Goal: Entertainment & Leisure: Consume media (video, audio)

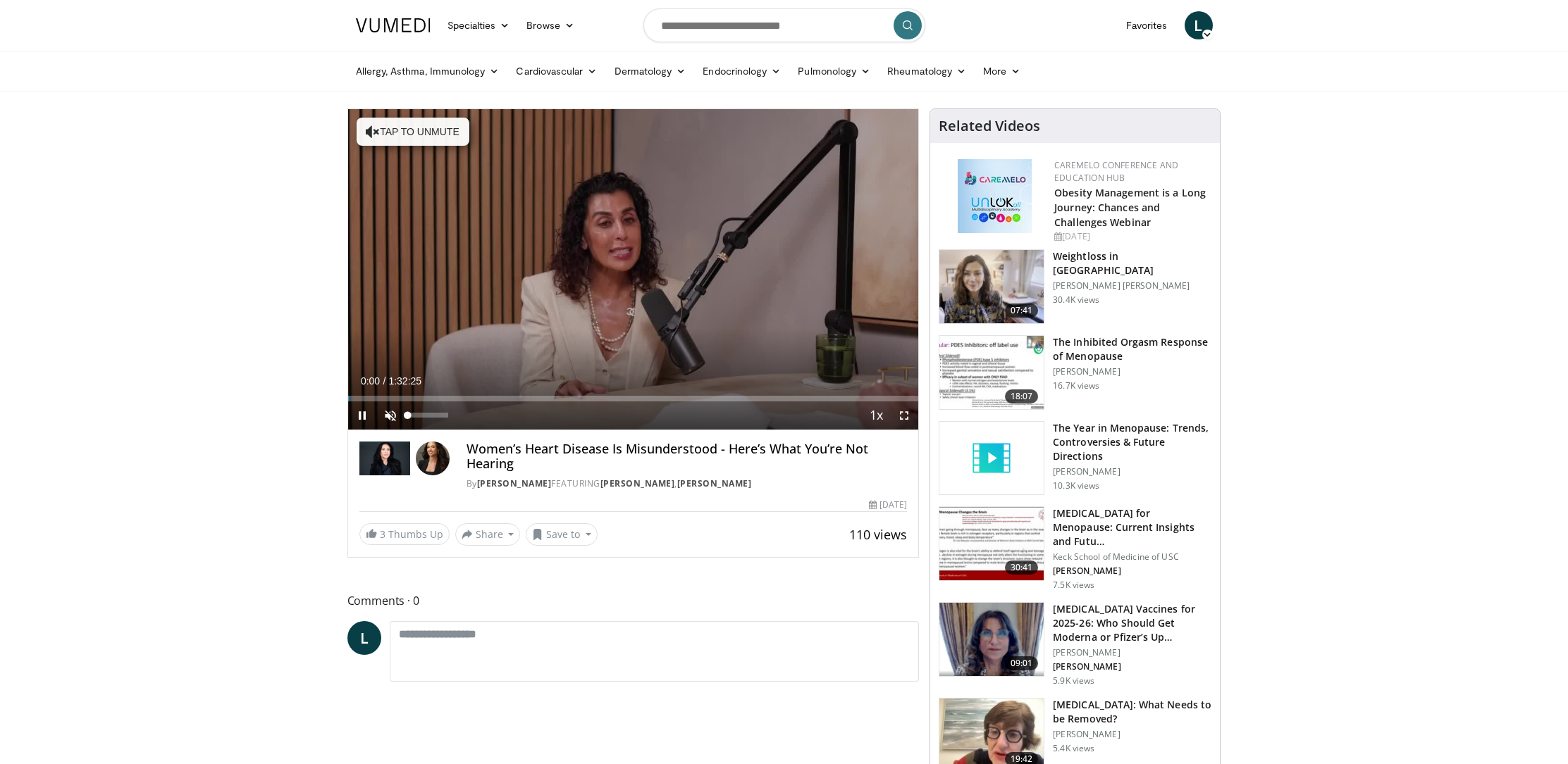
click at [388, 410] on span "Video Player" at bounding box center [390, 415] width 29 height 28
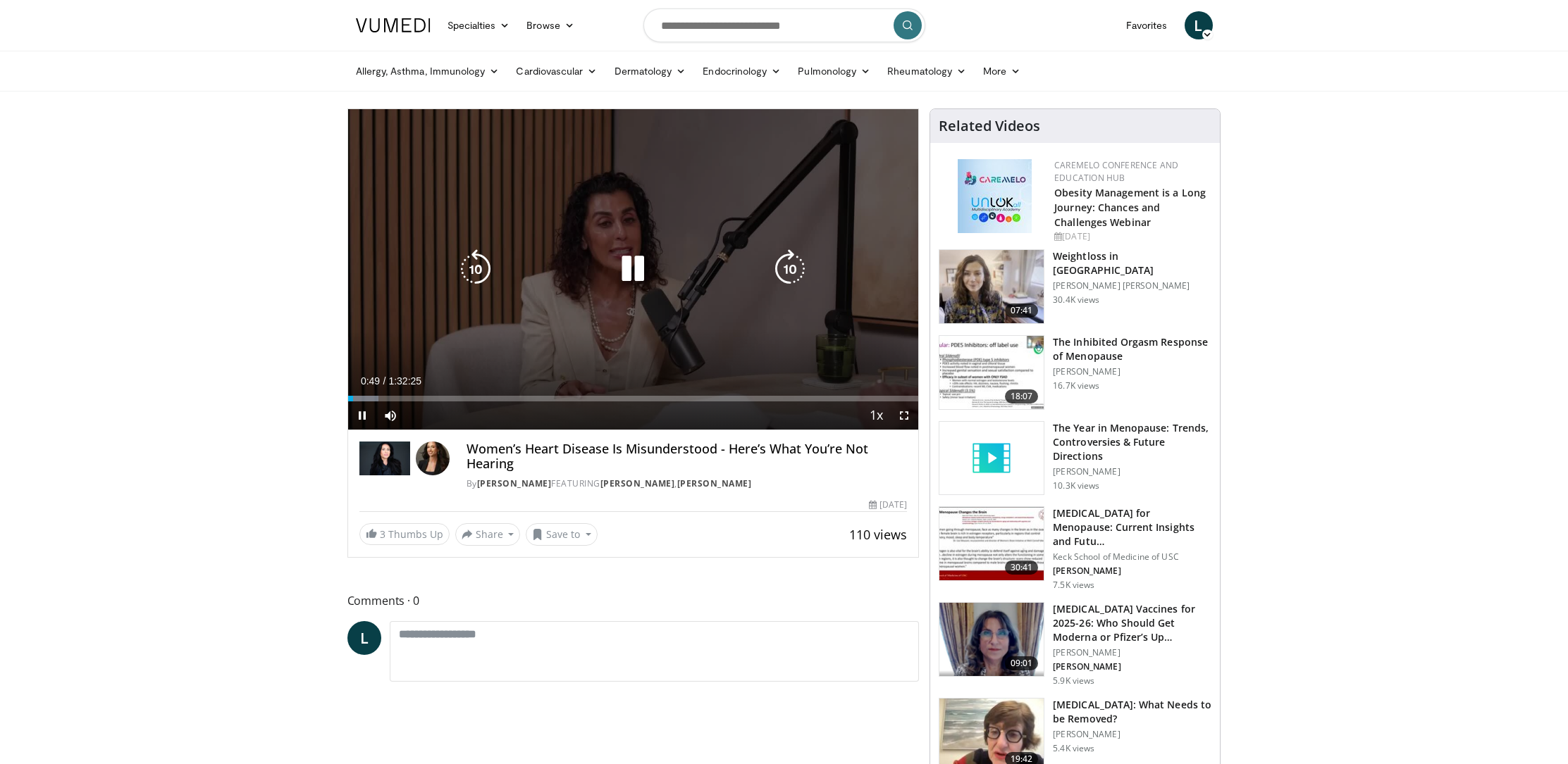
click at [478, 259] on icon "Video Player" at bounding box center [475, 269] width 39 height 39
click at [488, 270] on icon "Video Player" at bounding box center [475, 269] width 39 height 39
click at [475, 260] on icon "Video Player" at bounding box center [475, 269] width 39 height 39
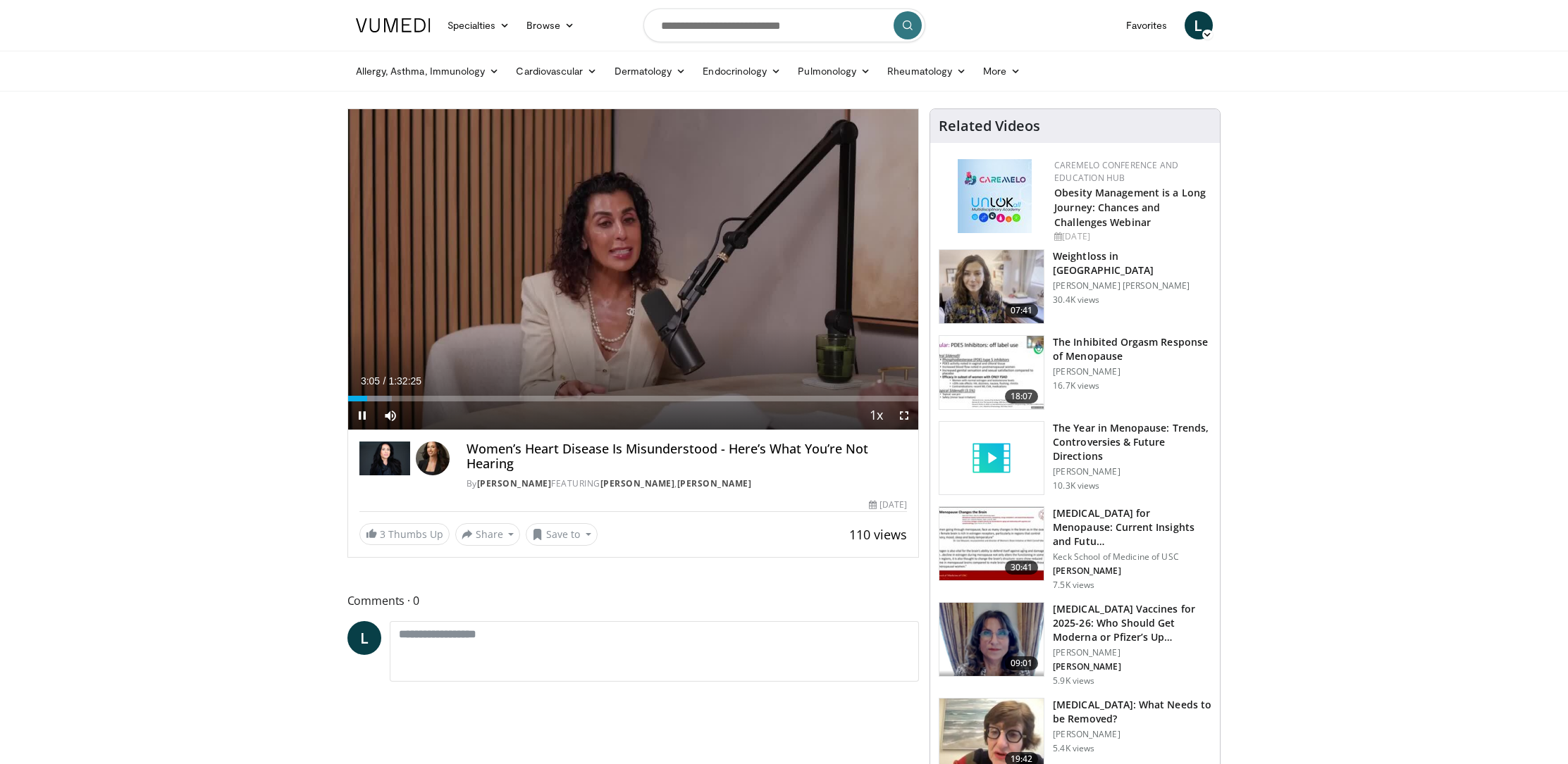
click at [902, 413] on span "Video Player" at bounding box center [904, 415] width 29 height 28
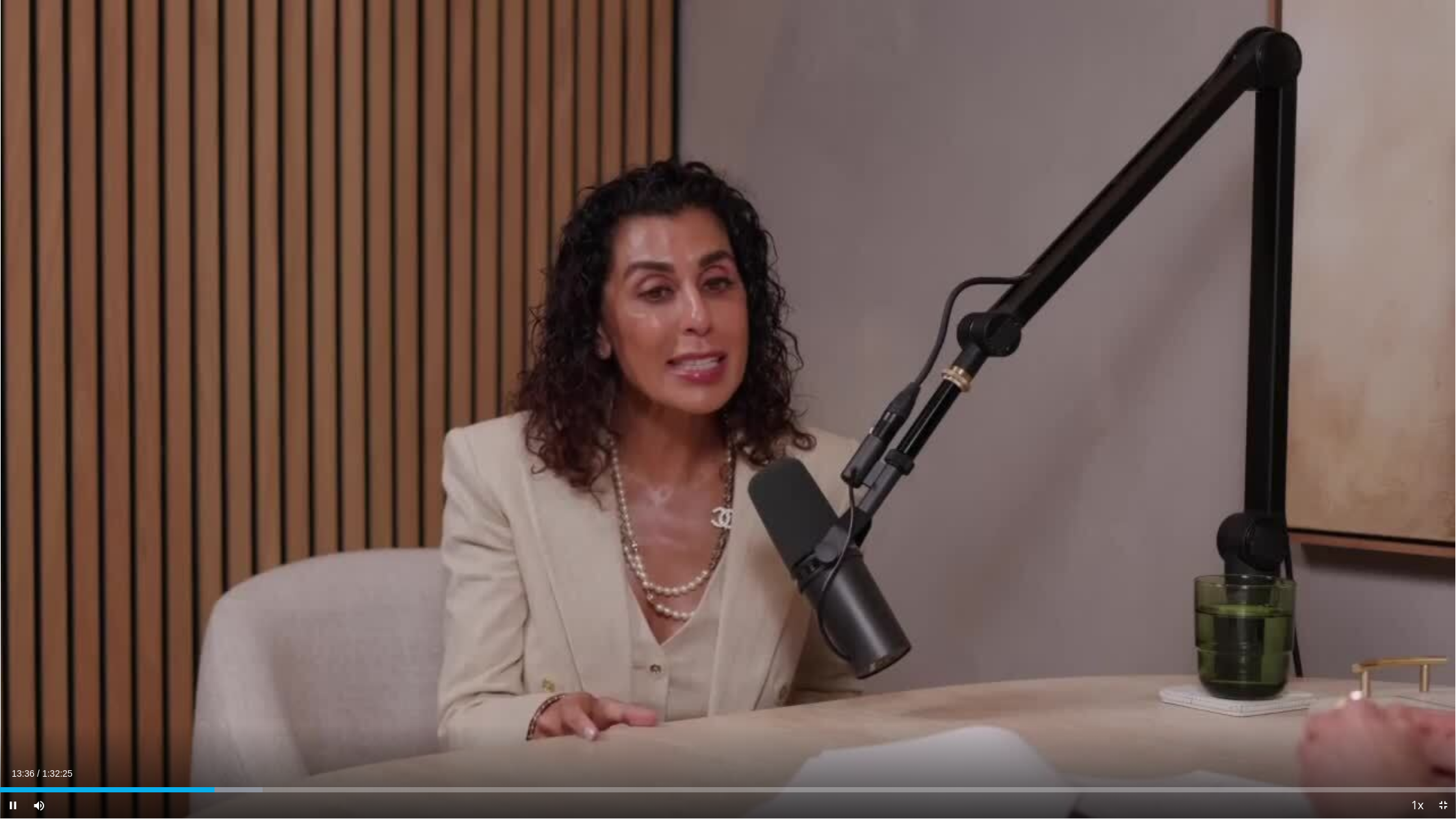
click at [1443, 705] on span "Video Player" at bounding box center [1442, 805] width 26 height 26
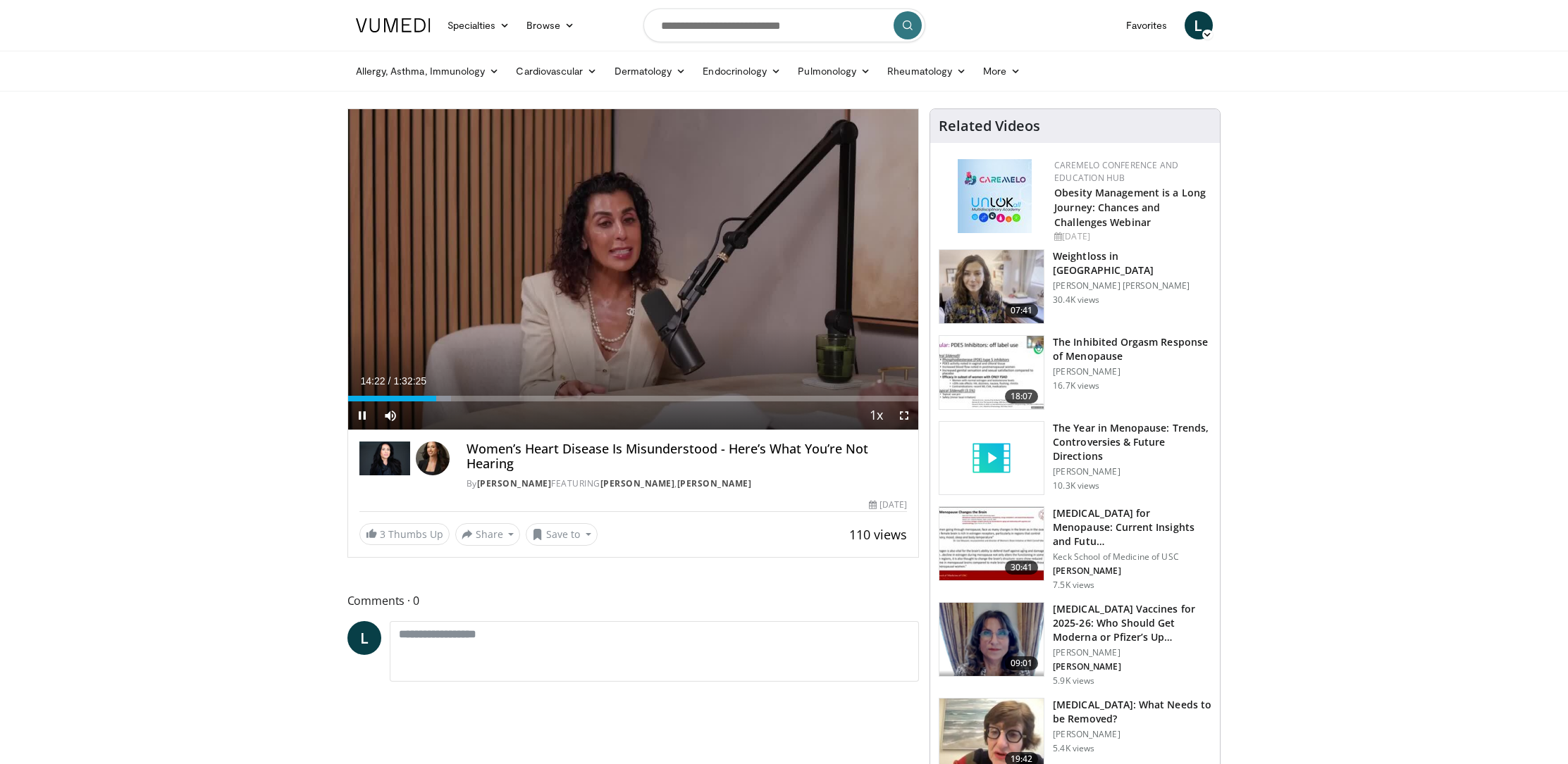
click at [362, 417] on span "Video Player" at bounding box center [362, 415] width 29 height 28
click at [364, 417] on span "Video Player" at bounding box center [362, 415] width 29 height 28
click at [902, 417] on span "Video Player" at bounding box center [904, 415] width 29 height 28
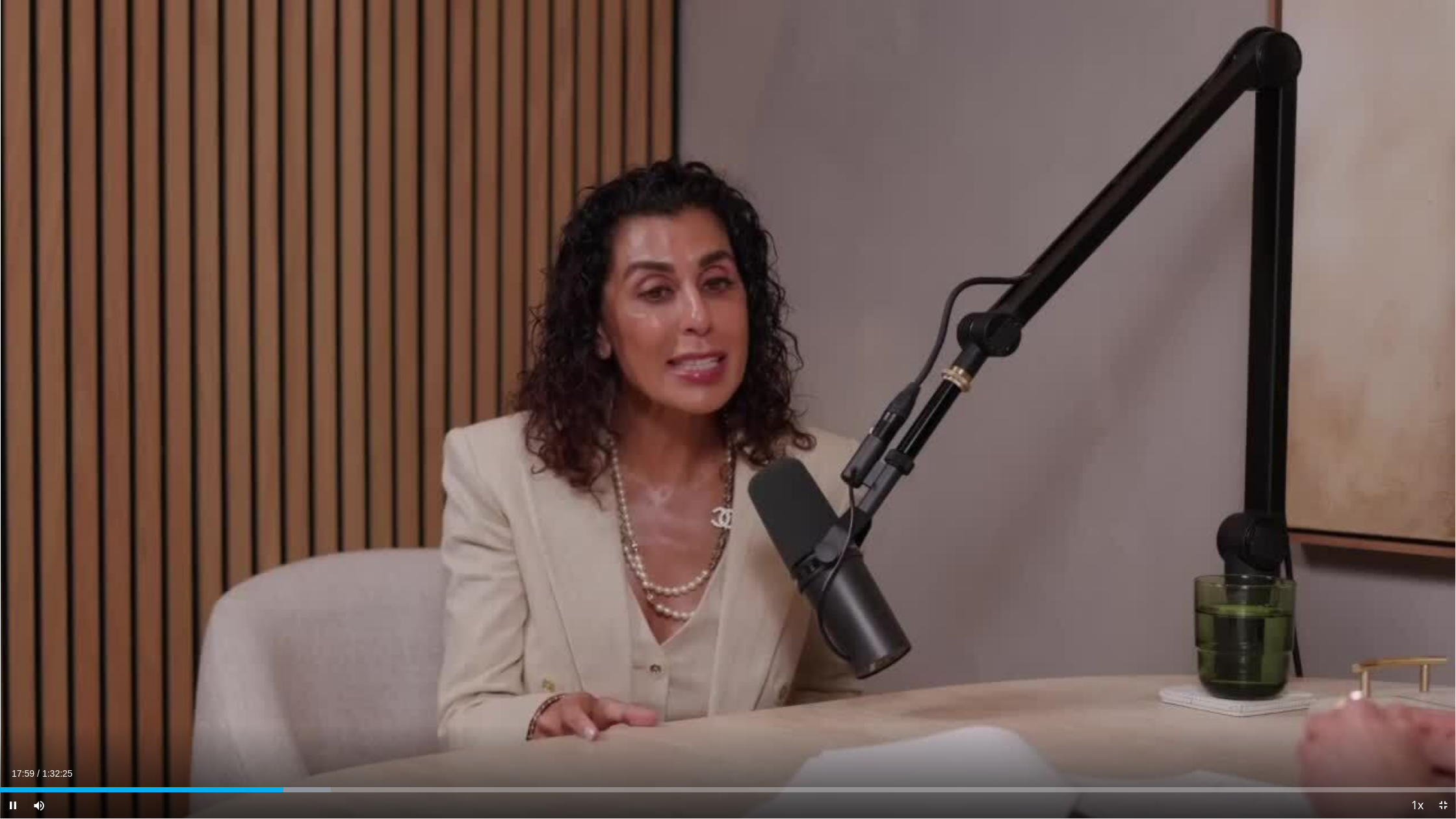
click at [1441, 705] on span "Video Player" at bounding box center [1442, 805] width 26 height 26
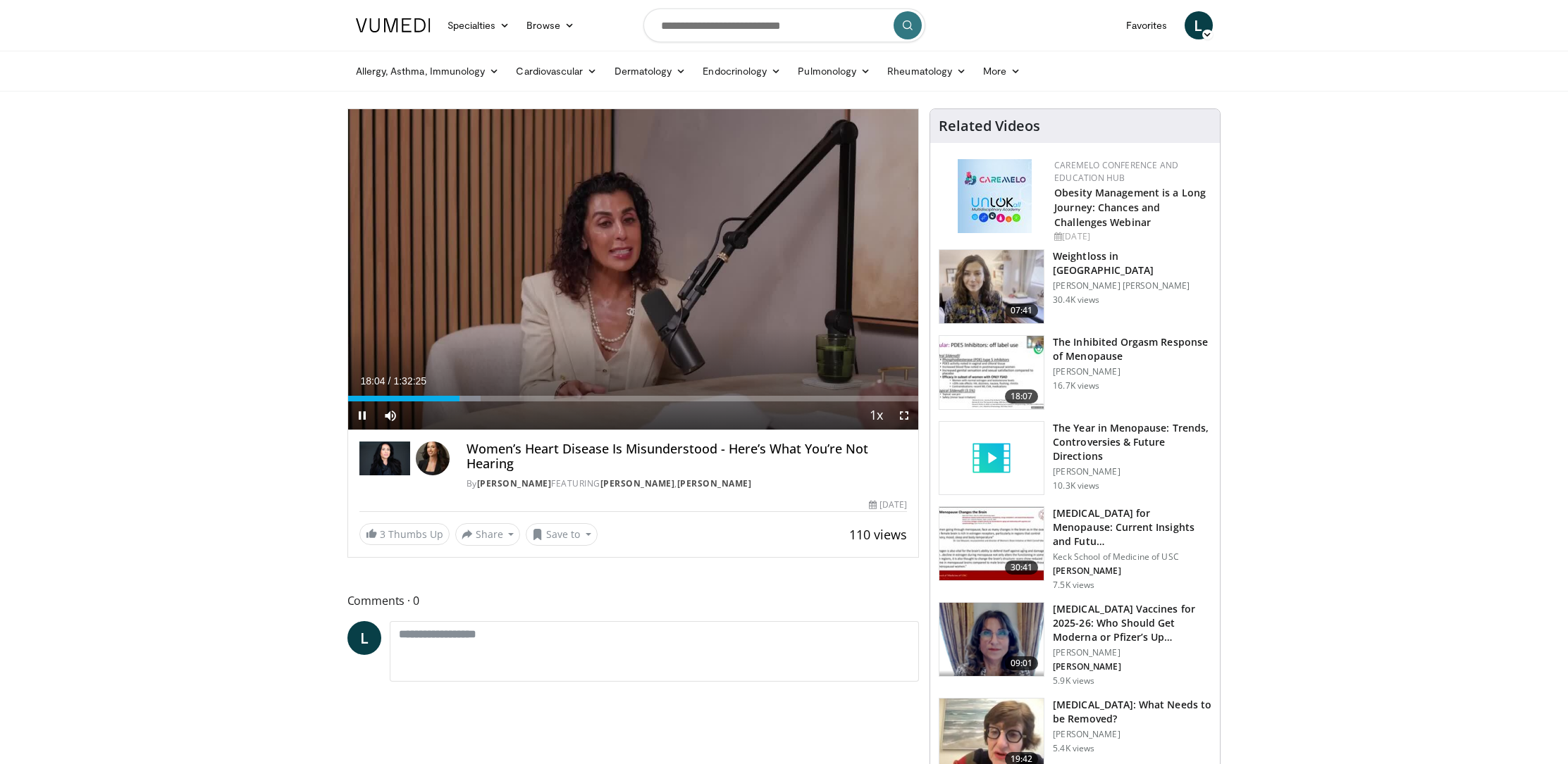
click at [361, 410] on span "Video Player" at bounding box center [362, 415] width 29 height 28
